Goal: Information Seeking & Learning: Understand process/instructions

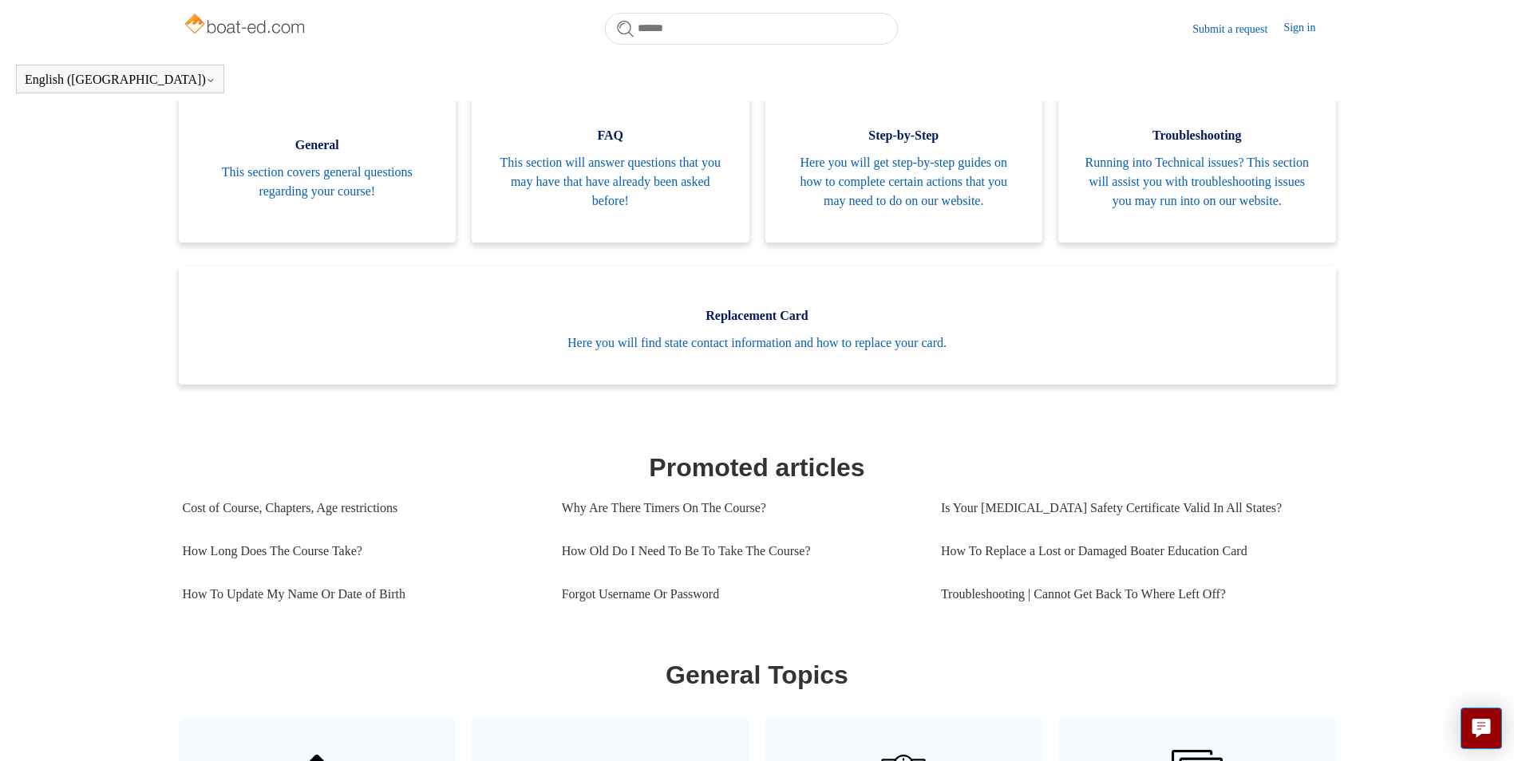
scroll to position [349, 0]
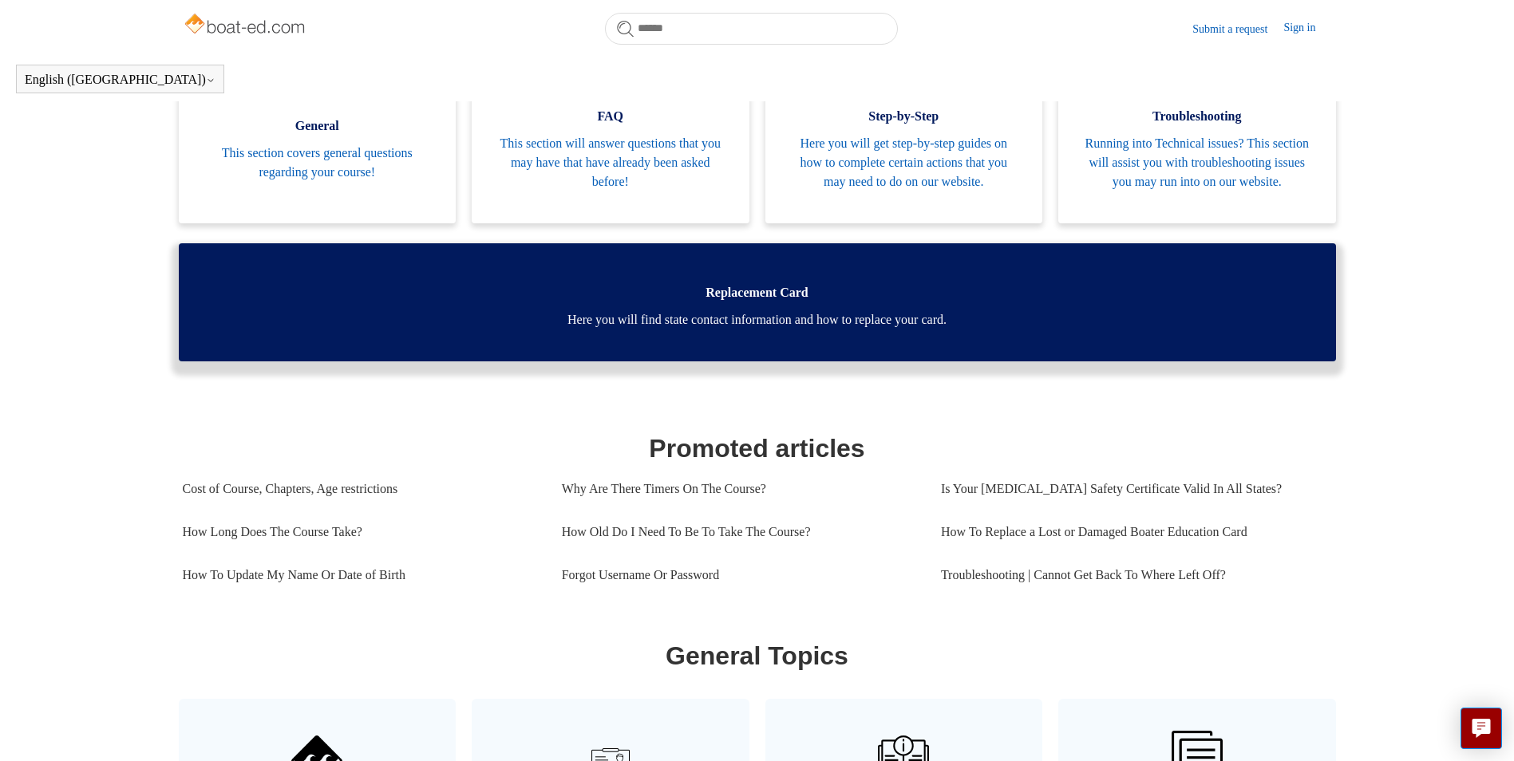
click at [712, 322] on link "Replacement Card Here you will find state contact information and how to replac…" at bounding box center [757, 302] width 1157 height 118
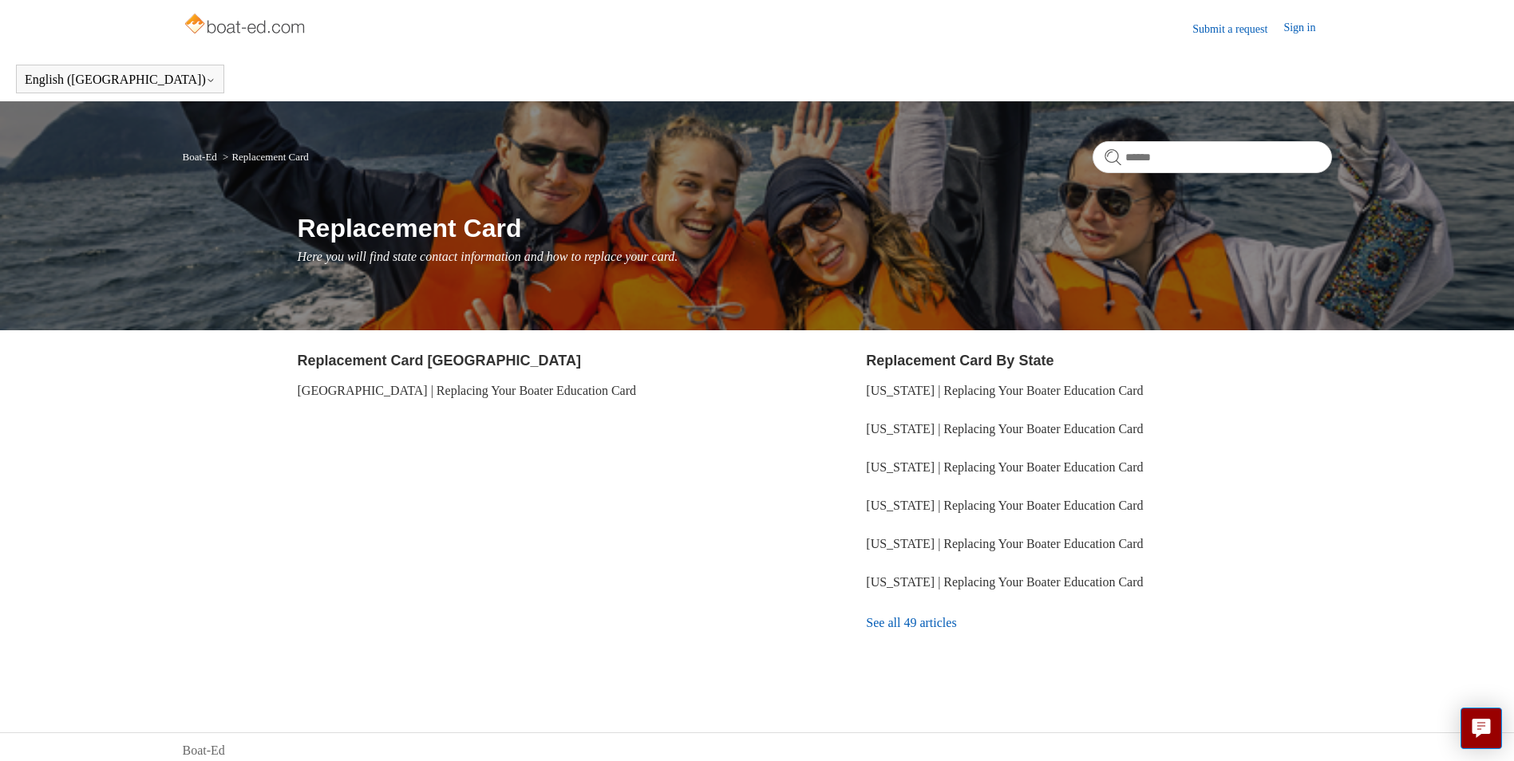
click at [920, 626] on link "See all 49 articles" at bounding box center [1098, 623] width 465 height 43
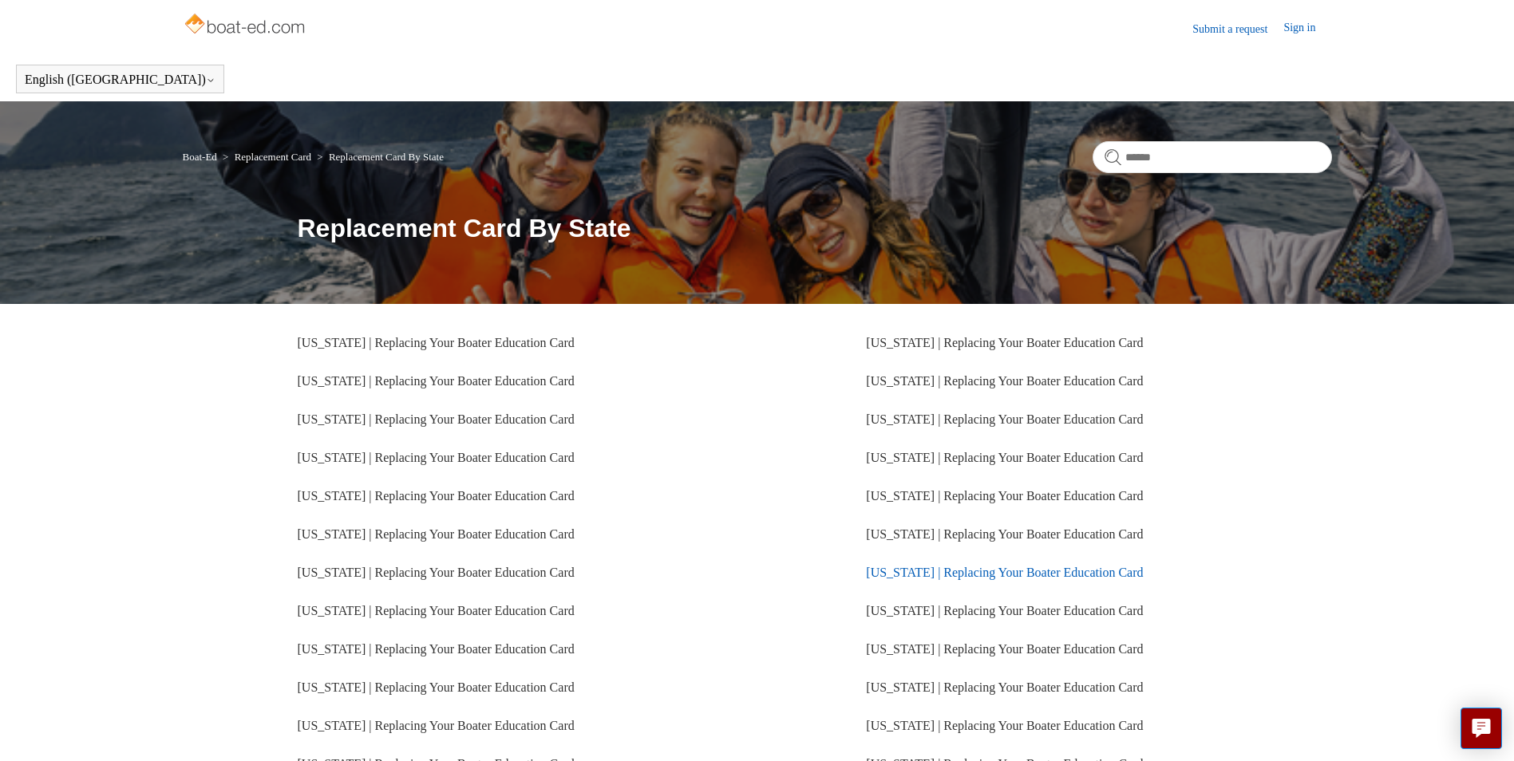
click at [923, 573] on link "Oregon | Replacing Your Boater Education Card" at bounding box center [1004, 573] width 277 height 14
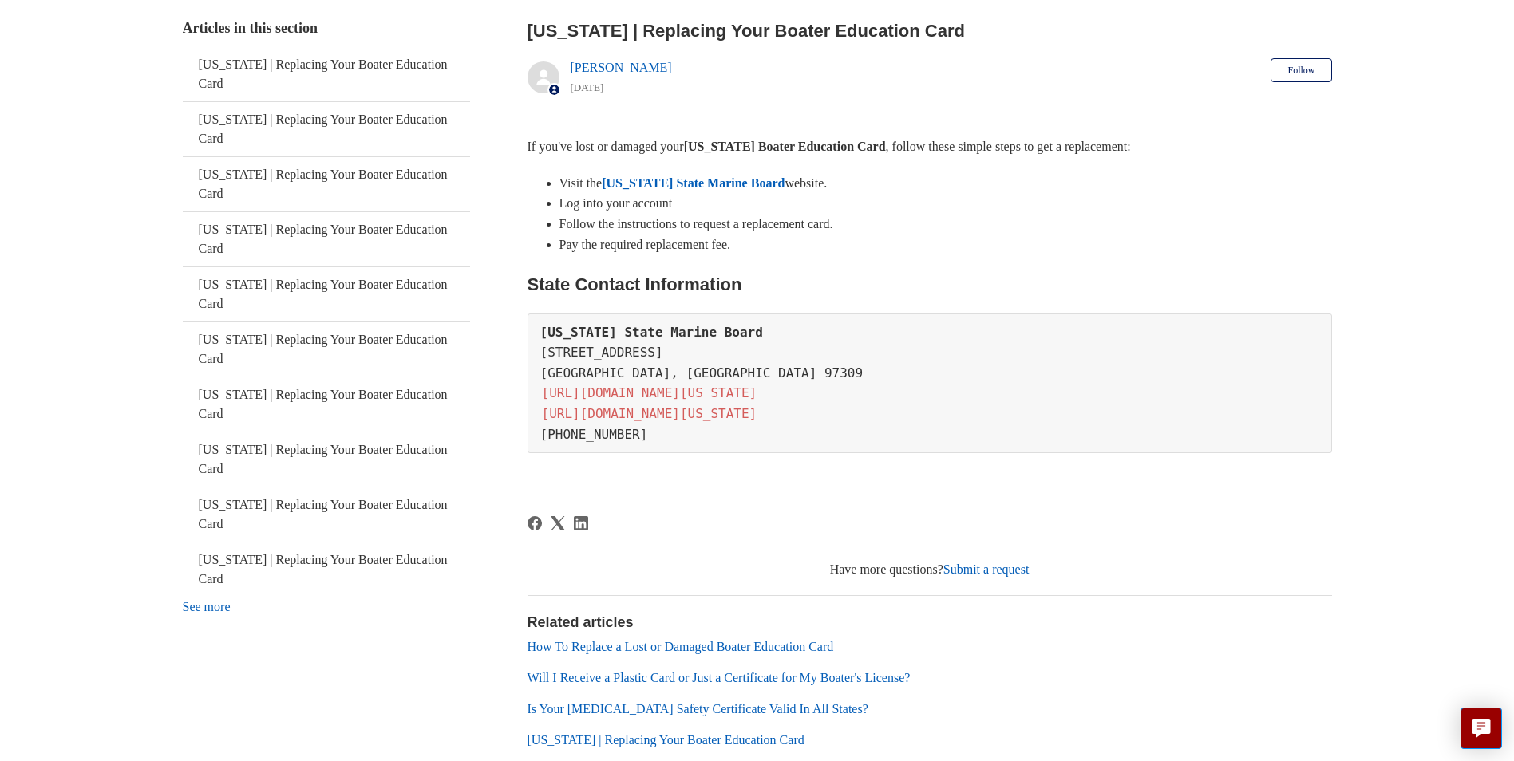
scroll to position [328, 0]
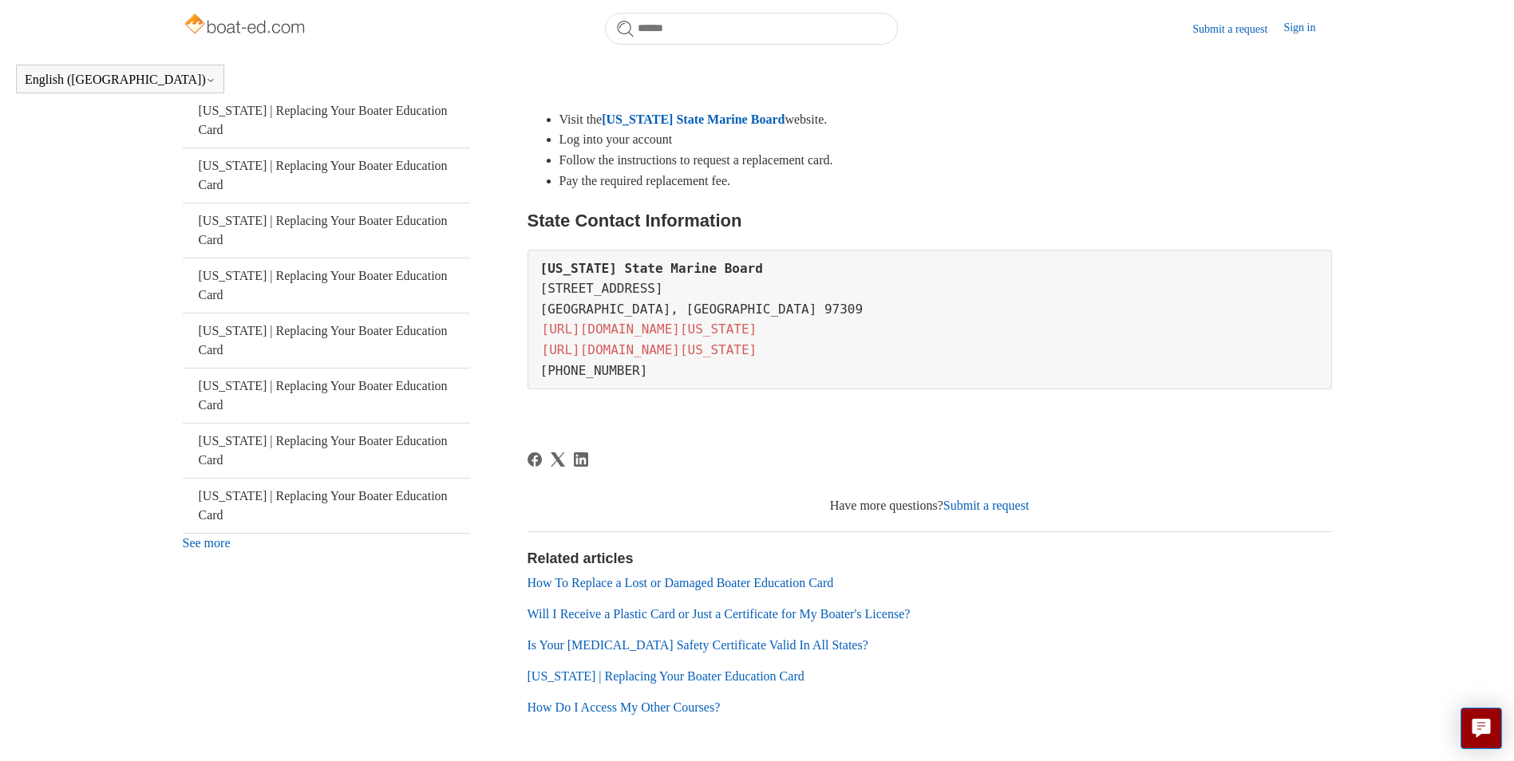
click at [617, 331] on link "https://www.oregon.gov/osmb/boater-info/Pages/Boater%20Info%20Home.aspx" at bounding box center [649, 329] width 219 height 18
